Goal: Information Seeking & Learning: Learn about a topic

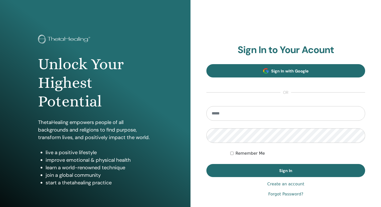
type input "**********"
click at [273, 71] on span "Sign In with Google" at bounding box center [290, 71] width 38 height 5
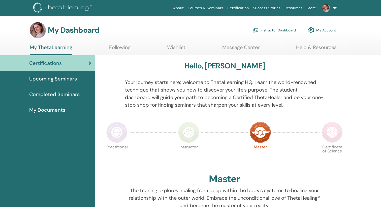
click at [120, 133] on img at bounding box center [116, 132] width 21 height 21
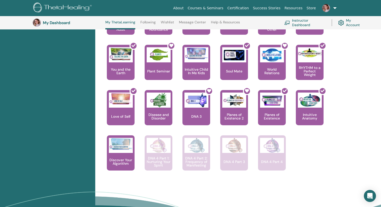
scroll to position [328, 0]
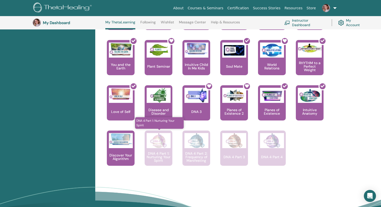
click at [158, 153] on p "DNA 4 Part 1: Nurturing Your Spirit" at bounding box center [159, 157] width 28 height 11
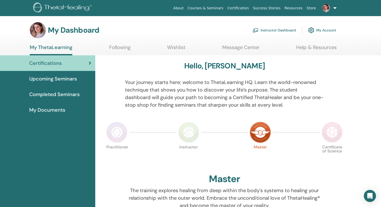
click at [120, 136] on img at bounding box center [116, 132] width 21 height 21
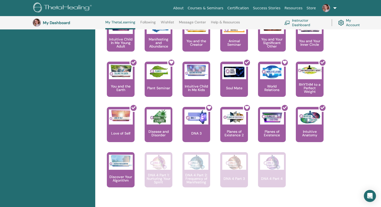
scroll to position [310, 0]
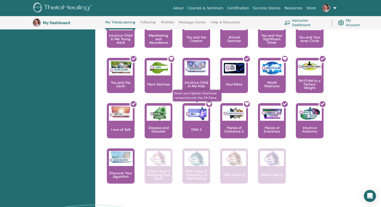
click at [196, 132] on div at bounding box center [199, 122] width 28 height 45
